Goal: Task Accomplishment & Management: Use online tool/utility

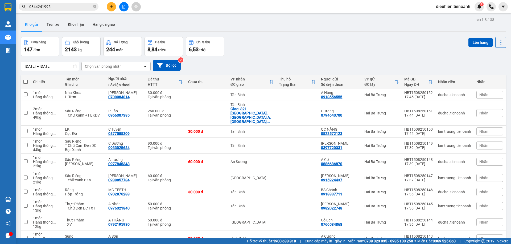
click at [57, 4] on input "0844241995" at bounding box center [60, 7] width 63 height 6
click at [61, 5] on input "0844241995" at bounding box center [60, 7] width 63 height 6
click at [62, 9] on input "0844241995" at bounding box center [60, 7] width 63 height 6
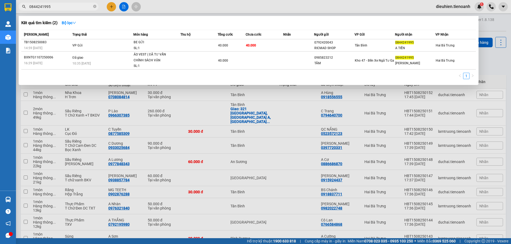
click at [67, 7] on input "0844241995" at bounding box center [60, 7] width 63 height 6
paste input "908380327"
type input "0908380327"
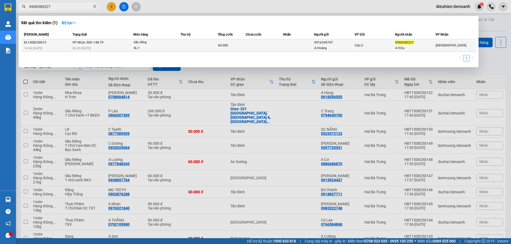
click at [200, 50] on td at bounding box center [198, 45] width 37 height 13
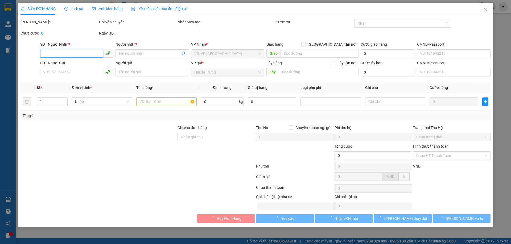
type input "0908380327"
type input "A Hữu"
type input "0916540707"
type input "A Hoàng"
type input "60.000"
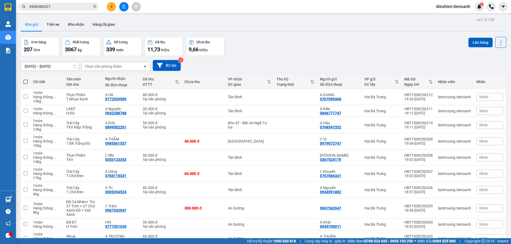
click at [64, 7] on input "0908380327" at bounding box center [60, 7] width 63 height 6
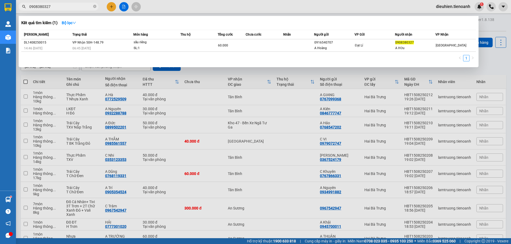
click at [64, 7] on input "0908380327" at bounding box center [60, 7] width 63 height 6
paste input "383507751"
type input "0383507751"
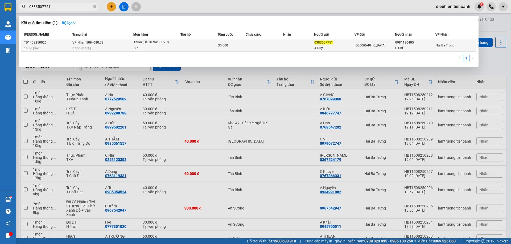
click at [401, 50] on div "C Chi" at bounding box center [415, 48] width 40 height 6
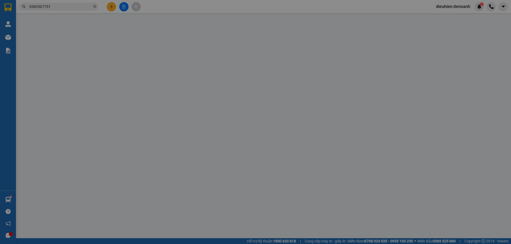
type input "0981180405"
type input "C Chi"
type input "0383507751"
type input "A Duy"
type input "30.000"
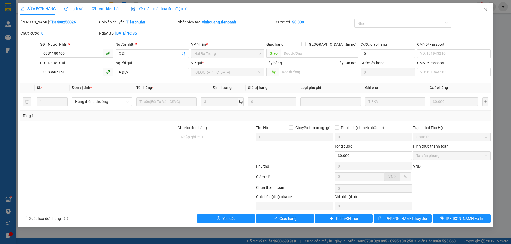
click at [73, 5] on div "Lịch sử" at bounding box center [73, 9] width 19 height 12
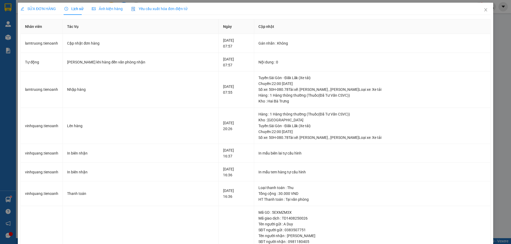
click at [44, 10] on span "SỬA ĐƠN HÀNG" at bounding box center [37, 9] width 35 height 4
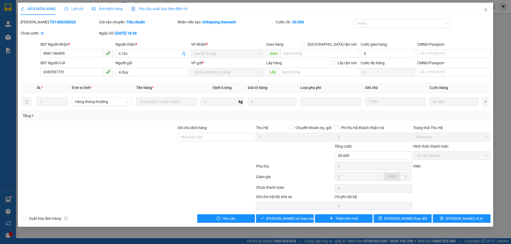
click at [74, 9] on span "Lịch sử" at bounding box center [73, 9] width 19 height 4
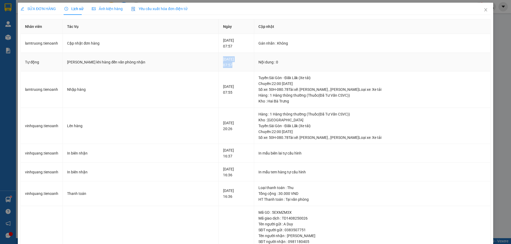
drag, startPoint x: 195, startPoint y: 58, endPoint x: 207, endPoint y: 65, distance: 14.1
click at [219, 65] on td "[DATE] 07:57" at bounding box center [236, 62] width 35 height 19
copy div "[DATE] 07:57"
click at [169, 111] on td "Lên hàng" at bounding box center [141, 126] width 156 height 36
click at [42, 9] on span "SỬA ĐƠN HÀNG" at bounding box center [37, 9] width 35 height 4
